Goal: Task Accomplishment & Management: Manage account settings

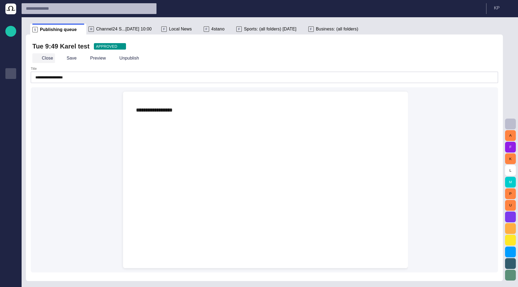
click at [36, 57] on span "button" at bounding box center [36, 58] width 5 height 5
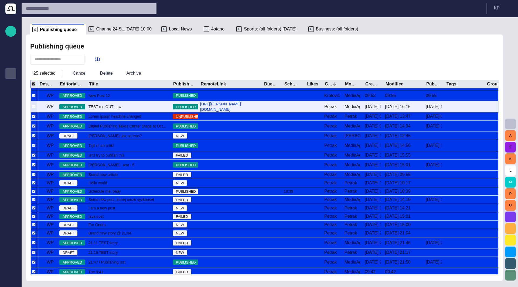
scroll to position [3, 0]
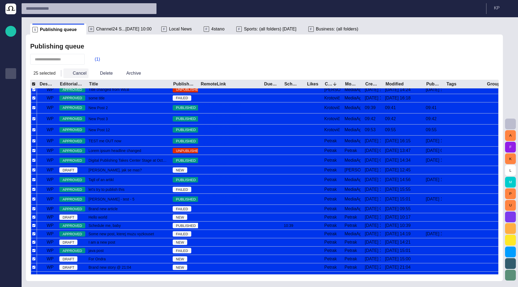
click at [73, 76] on button "Cancel" at bounding box center [75, 74] width 25 height 10
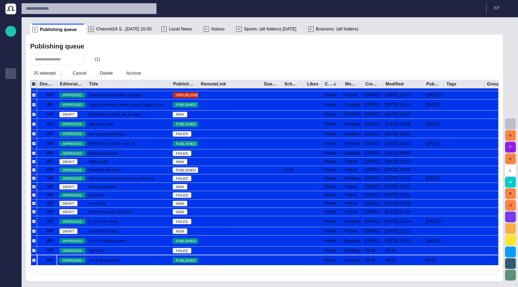
scroll to position [51, 0]
click at [162, 51] on div "Publishing queue" at bounding box center [264, 46] width 468 height 11
click at [67, 74] on span "button" at bounding box center [67, 73] width 5 height 5
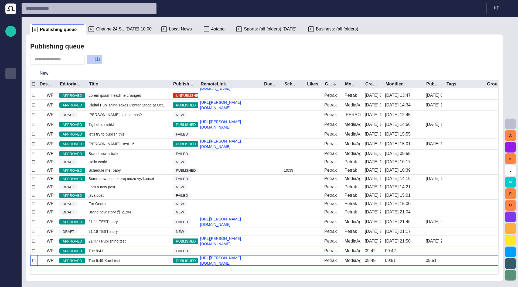
click at [95, 62] on span "button" at bounding box center [91, 59] width 5 height 5
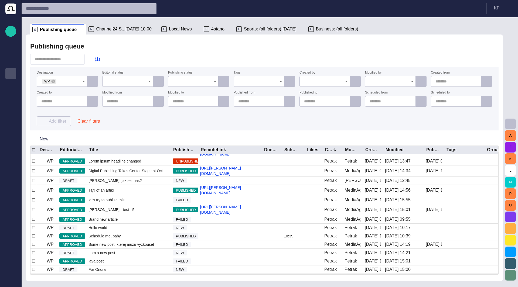
scroll to position [0, 0]
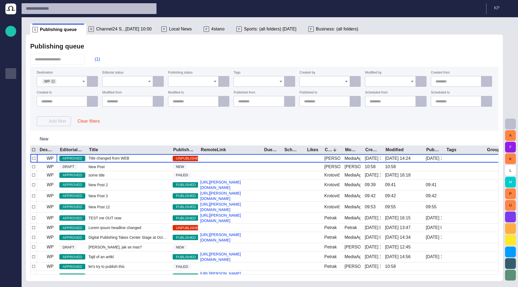
click at [199, 131] on div "Publishing queue (1) Destination WP Editorial status Publishing status Tags Cre…" at bounding box center [264, 158] width 477 height 247
click at [87, 123] on button "Clear filters" at bounding box center [88, 122] width 31 height 10
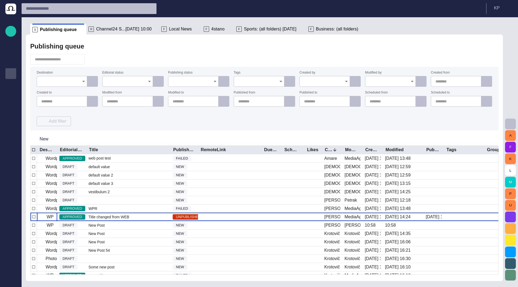
click at [95, 60] on span "button" at bounding box center [91, 59] width 5 height 5
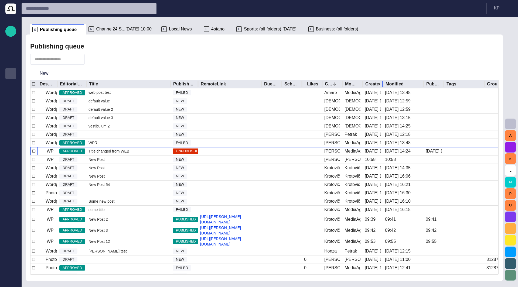
drag, startPoint x: 382, startPoint y: 81, endPoint x: 371, endPoint y: 83, distance: 11.6
click at [384, 83] on div at bounding box center [382, 84] width 3 height 8
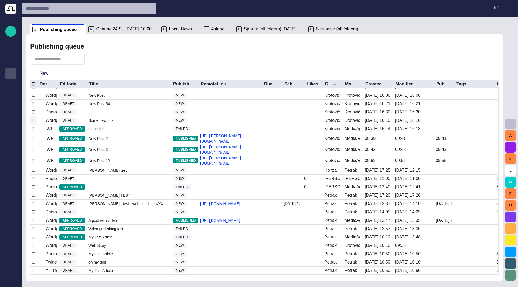
scroll to position [76, 0]
